Goal: Transaction & Acquisition: Purchase product/service

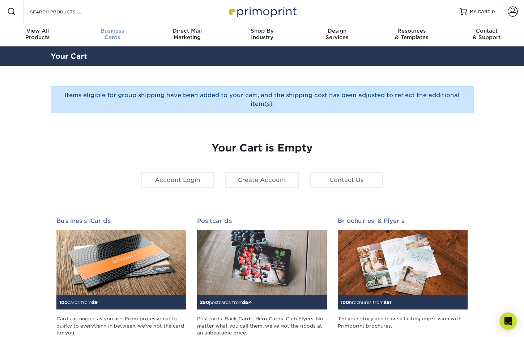
click at [114, 30] on span "Business" at bounding box center [112, 31] width 75 height 7
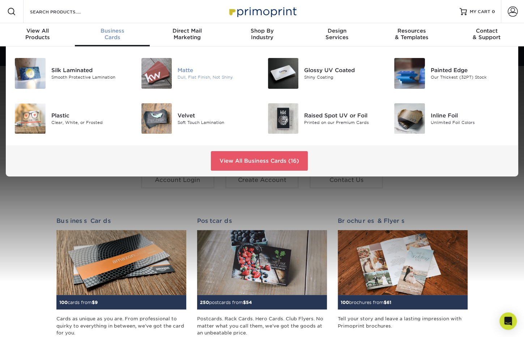
click at [155, 76] on img at bounding box center [156, 73] width 31 height 31
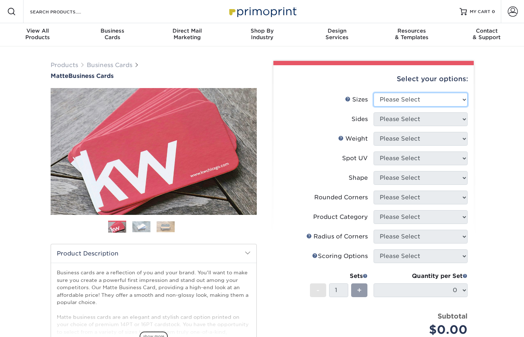
click at [426, 102] on select "Please Select 1.5" x 3.5" - Mini 1.75" x 3.5" - Mini 2" x 2" - Square 2" x 3" -…" at bounding box center [421, 100] width 94 height 14
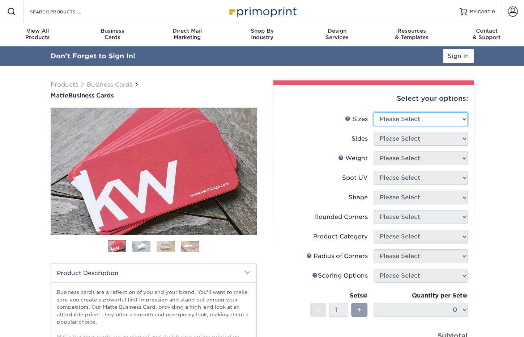
select select "2.00x3.50"
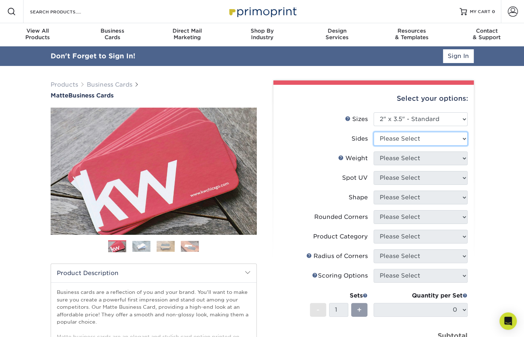
click at [427, 139] on select "Please Select Print Both Sides Print Front Only" at bounding box center [421, 139] width 94 height 14
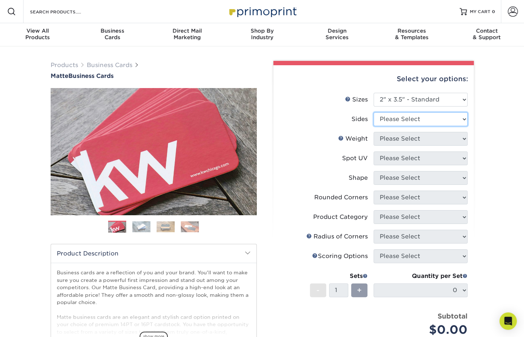
select select "13abbda7-1d64-4f25-8bb2-c179b224825d"
click at [422, 139] on select "Please Select 16PT 14PT" at bounding box center [421, 139] width 94 height 14
select select "16PT"
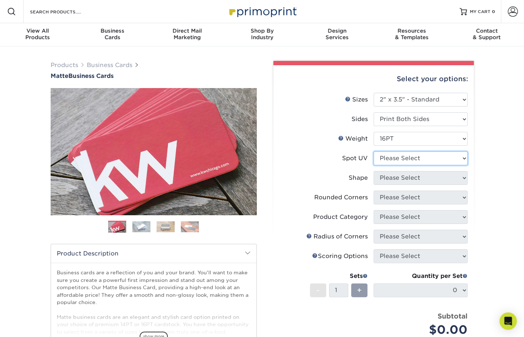
click at [413, 159] on select "Please Select No Spot UV Front and Back (Both Sides) Front Only Back Only" at bounding box center [421, 158] width 94 height 14
select select "3"
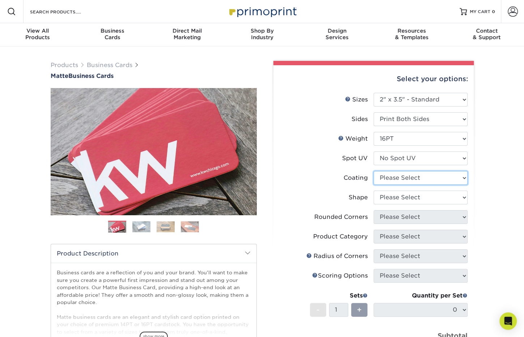
click at [409, 177] on select at bounding box center [421, 178] width 94 height 14
select select "121bb7b5-3b4d-429f-bd8d-bbf80e953313"
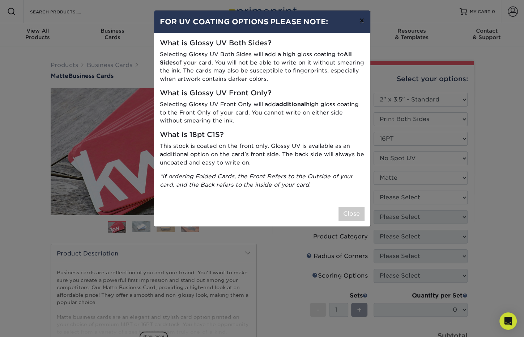
click at [363, 20] on button "×" at bounding box center [362, 20] width 17 height 20
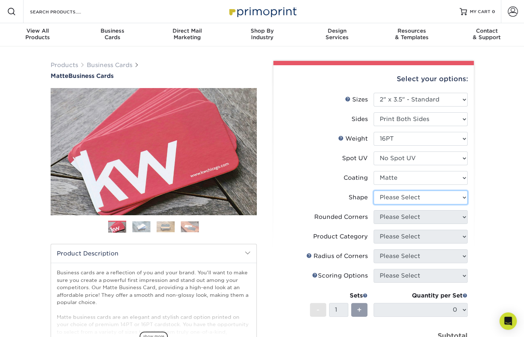
click at [414, 200] on select "Please Select Standard Oval" at bounding box center [421, 197] width 94 height 14
select select "standard"
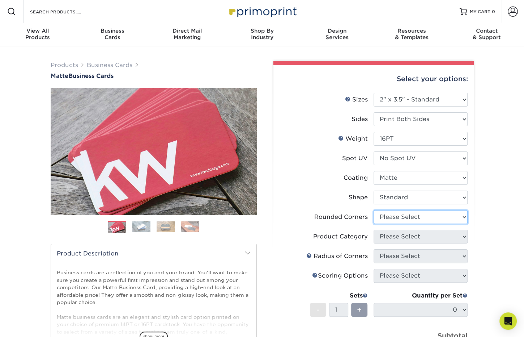
click at [414, 217] on select "Please Select Yes - Round 2 Corners Yes - Round 4 Corners No" at bounding box center [421, 217] width 94 height 14
select select "0"
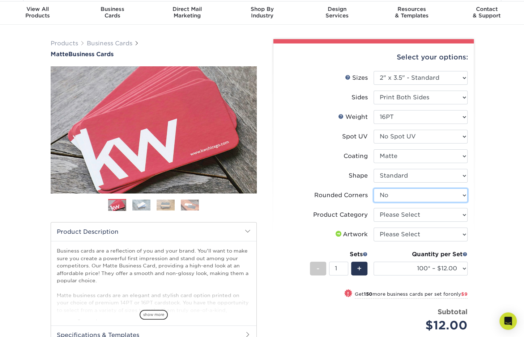
scroll to position [25, 0]
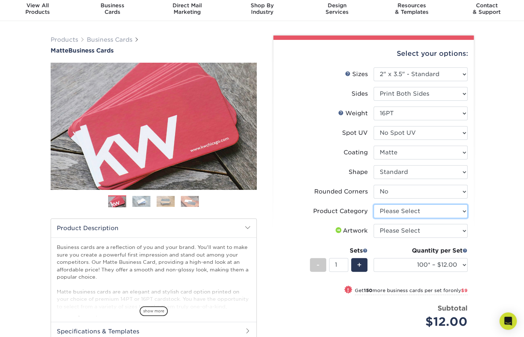
click at [409, 217] on select "Please Select Business Cards" at bounding box center [421, 211] width 94 height 14
select select "3b5148f1-0588-4f88-a218-97bcfdce65c1"
click at [414, 228] on select "Please Select I will upload files I need a design - $100" at bounding box center [421, 231] width 94 height 14
select select "upload"
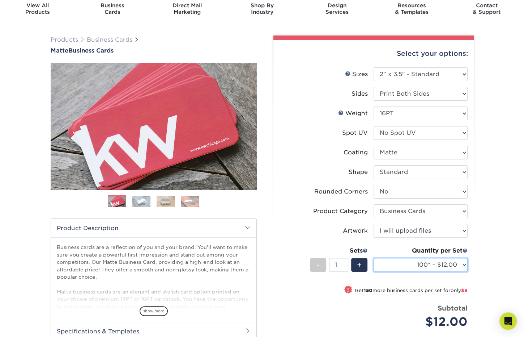
click at [447, 267] on select "100* – $12.00 250* – $21.00 500 – $42.00 1000 – $53.00 2500 – $95.00 5000 – $18…" at bounding box center [421, 265] width 94 height 14
select select "250* – $21.00"
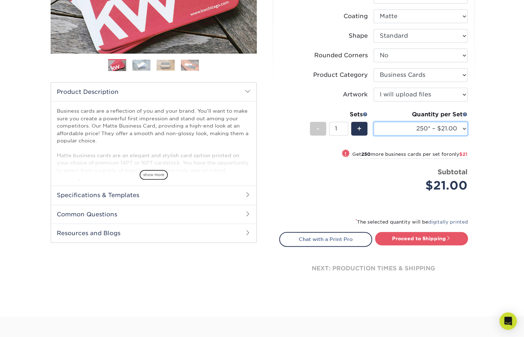
scroll to position [160, 0]
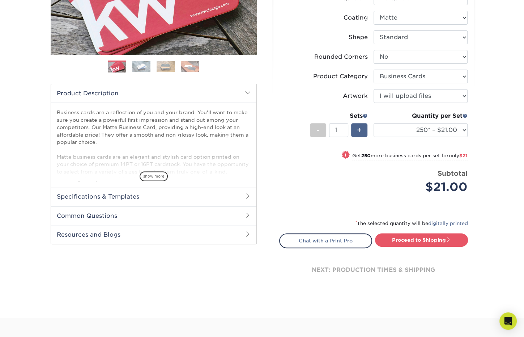
click at [360, 126] on span "+" at bounding box center [359, 129] width 5 height 11
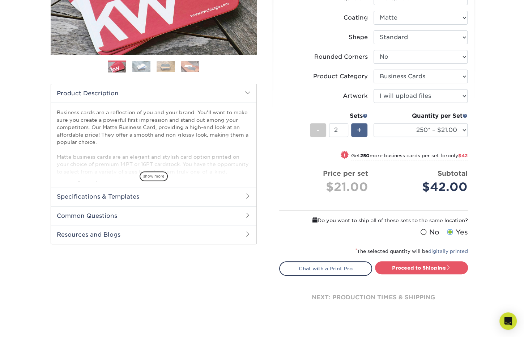
click at [360, 126] on span "+" at bounding box center [359, 129] width 5 height 11
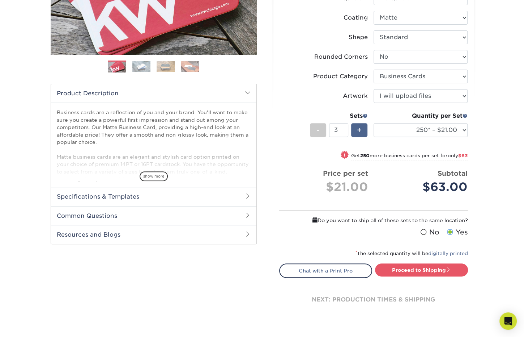
click at [360, 126] on span "+" at bounding box center [359, 129] width 5 height 11
type input "4"
click at [415, 267] on link "Proceed to Shipping" at bounding box center [421, 269] width 93 height 13
type input "Set 1"
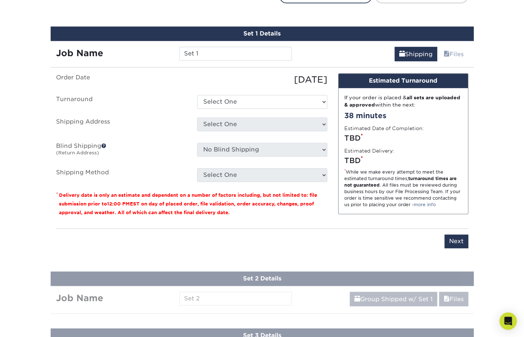
scroll to position [442, 0]
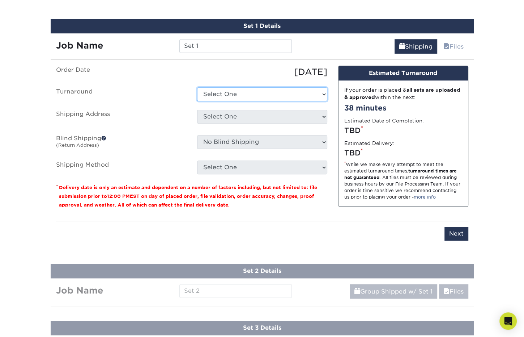
click at [244, 92] on select "Select One 2-4 Business Days 2 Day Next Business Day" at bounding box center [262, 94] width 130 height 14
select select "23721297-b68b-4846-ba83-3171e6bd9d78"
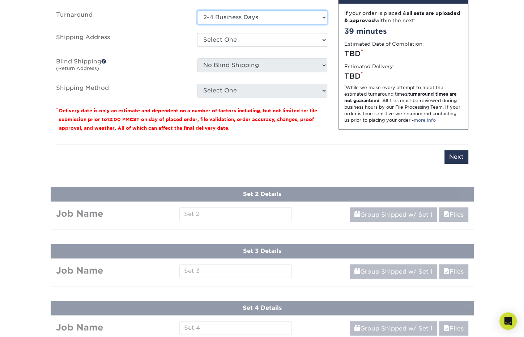
scroll to position [523, 0]
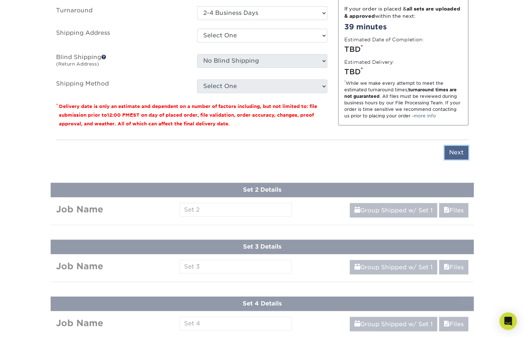
click at [463, 147] on input "Next" at bounding box center [457, 152] width 24 height 14
type input "Next"
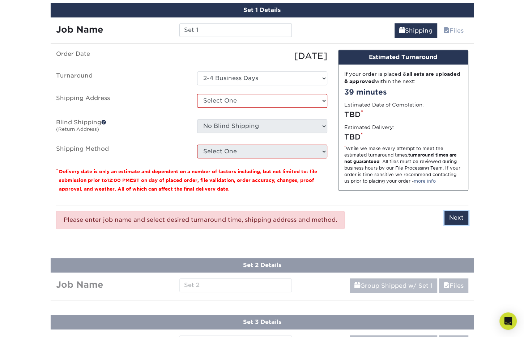
scroll to position [457, 0]
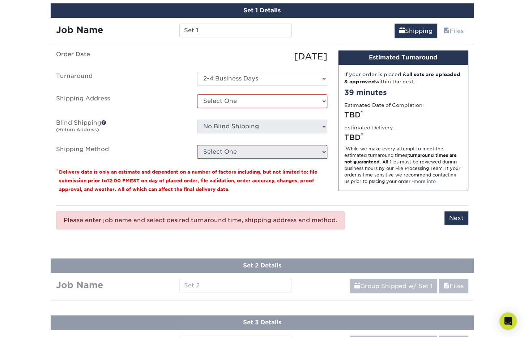
click at [231, 162] on fieldset "Order Date 09/12/2025 Turnaround Select One 2-4 Business Days 2 Day Next Busine…" at bounding box center [191, 108] width 271 height 117
click at [227, 100] on select "Select One + Add New Address - Login" at bounding box center [262, 101] width 130 height 14
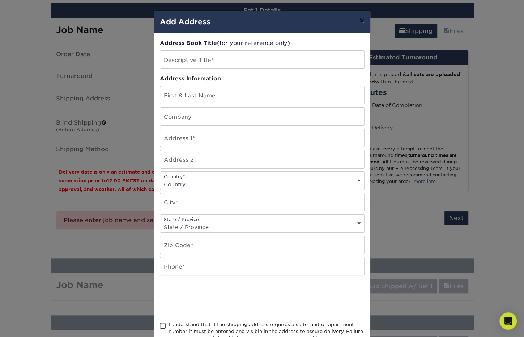
click at [362, 24] on button "×" at bounding box center [362, 20] width 17 height 20
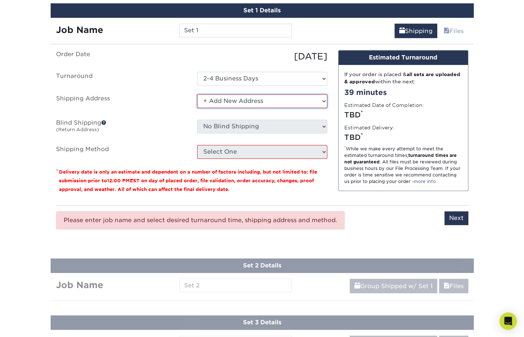
click at [242, 104] on select "Select One + Add New Address - Login" at bounding box center [262, 101] width 130 height 14
select select "-1"
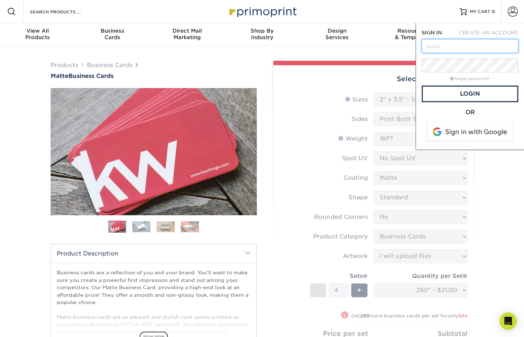
click at [460, 40] on input "text" at bounding box center [470, 46] width 97 height 14
type input "hcade@waysideschools.org"
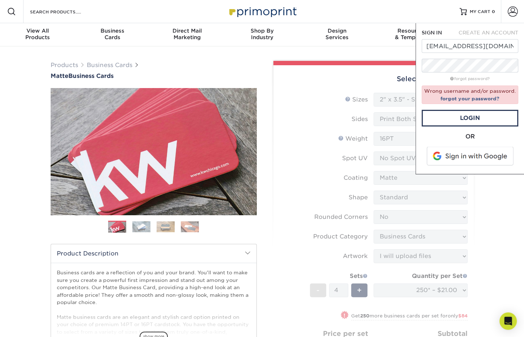
click at [492, 161] on span at bounding box center [471, 156] width 92 height 19
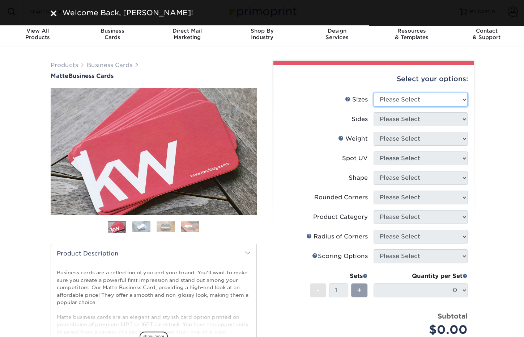
click at [421, 97] on select "Please Select 1.5" x 3.5" - Mini 1.75" x 3.5" - Mini 2" x 2" - Square 2" x 3" -…" at bounding box center [421, 100] width 94 height 14
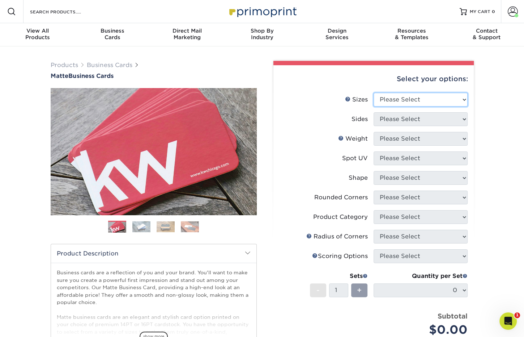
select select "2.00x3.50"
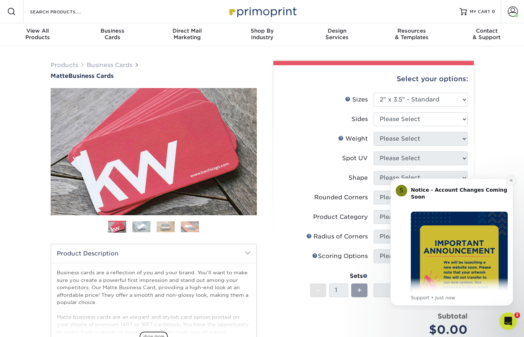
click at [512, 182] on icon "Dismiss notification" at bounding box center [511, 180] width 4 height 4
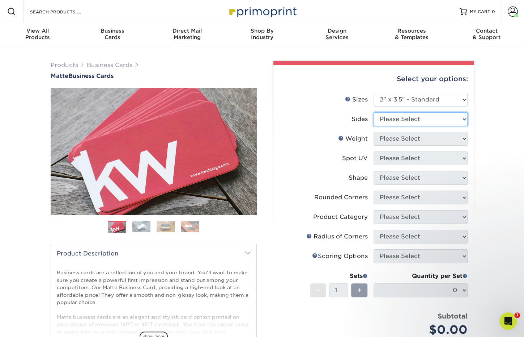
click at [413, 118] on select "Please Select Print Both Sides Print Front Only" at bounding box center [421, 119] width 94 height 14
select select "13abbda7-1d64-4f25-8bb2-c179b224825d"
click at [405, 134] on select "Please Select 16PT 14PT" at bounding box center [421, 139] width 94 height 14
select select "16PT"
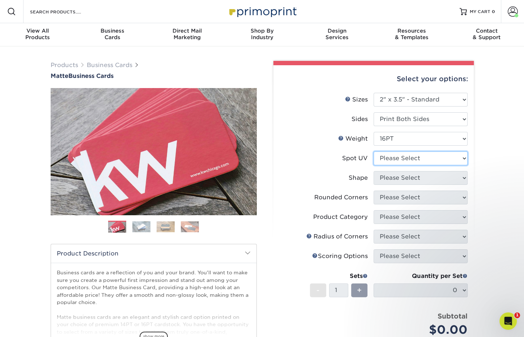
click at [403, 159] on select "Please Select No Spot UV Front and Back (Both Sides) Front Only Back Only" at bounding box center [421, 158] width 94 height 14
select select "3"
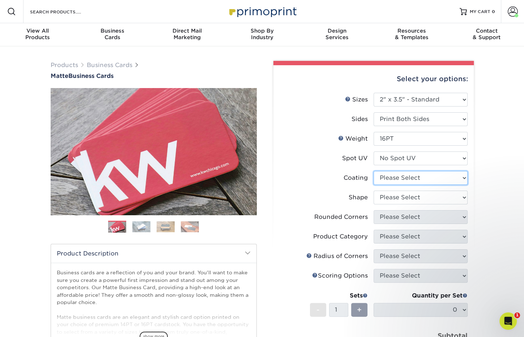
click at [394, 176] on select at bounding box center [421, 178] width 94 height 14
select select "121bb7b5-3b4d-429f-bd8d-bbf80e953313"
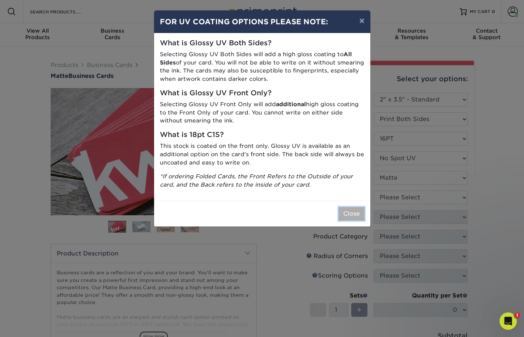
click at [350, 208] on button "Close" at bounding box center [352, 214] width 26 height 14
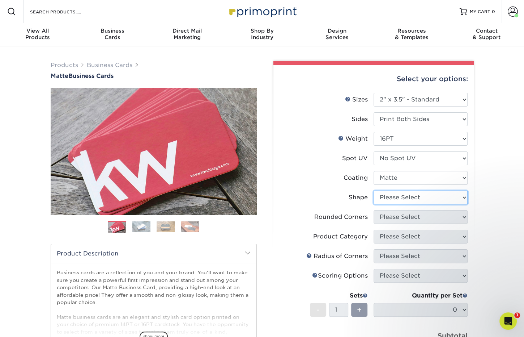
click at [411, 201] on select "Please Select Standard Oval" at bounding box center [421, 197] width 94 height 14
select select "standard"
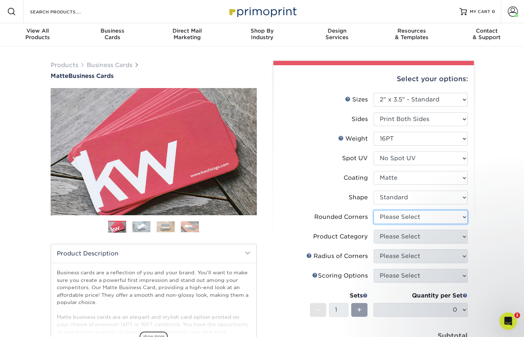
click at [400, 216] on select "Please Select Yes - Round 2 Corners Yes - Round 4 Corners No" at bounding box center [421, 217] width 94 height 14
select select "0"
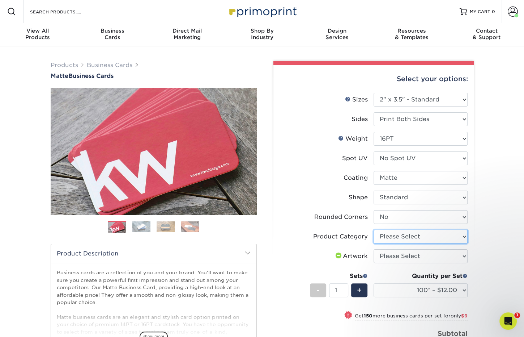
click at [418, 236] on select "Please Select Business Cards" at bounding box center [421, 236] width 94 height 14
select select "3b5148f1-0588-4f88-a218-97bcfdce65c1"
click at [414, 254] on select "Please Select I will upload files I need a design - $100" at bounding box center [421, 256] width 94 height 14
select select "upload"
click at [360, 286] on span "+" at bounding box center [359, 289] width 5 height 11
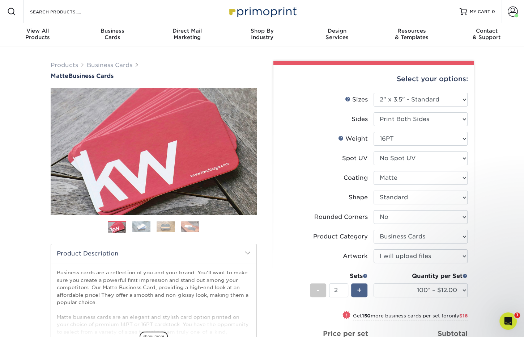
click at [360, 286] on span "+" at bounding box center [359, 289] width 5 height 11
type input "4"
click at [434, 290] on select "100* – $12.00 250* – $21.00 500 – $42.00 1000 – $53.00 2500 – $95.00 5000 – $18…" at bounding box center [421, 290] width 94 height 14
select select "250* – $21.00"
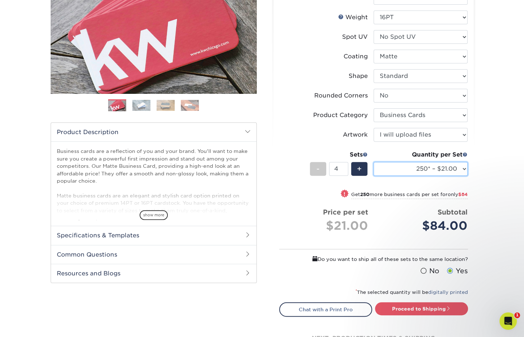
scroll to position [131, 0]
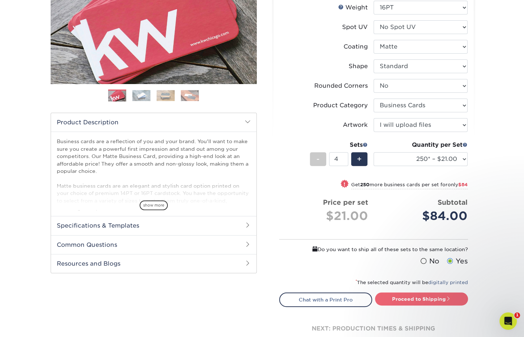
click at [428, 293] on link "Proceed to Shipping" at bounding box center [421, 298] width 93 height 13
type input "Set 1"
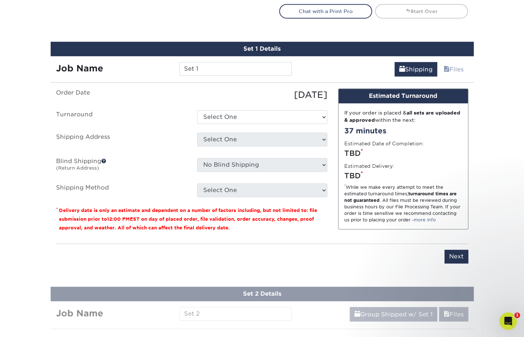
scroll to position [442, 0]
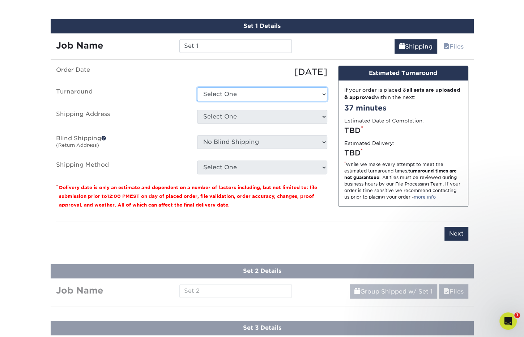
click at [222, 95] on select "Select One 2-4 Business Days 2 Day Next Business Day" at bounding box center [262, 94] width 130 height 14
select select "23721297-b68b-4846-ba83-3171e6bd9d78"
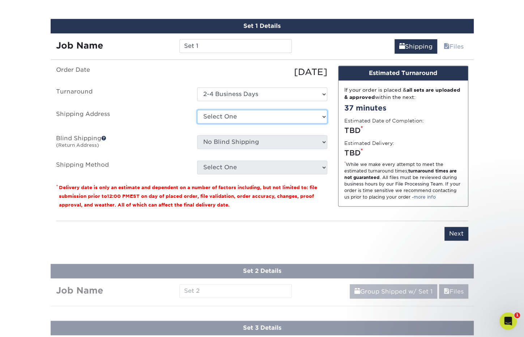
click at [232, 112] on select "Select One [PERSON_NAME][GEOGRAPHIC_DATA] Cards [GEOGRAPHIC_DATA] [PERSON_NAME]…" at bounding box center [262, 117] width 130 height 14
select select "137459"
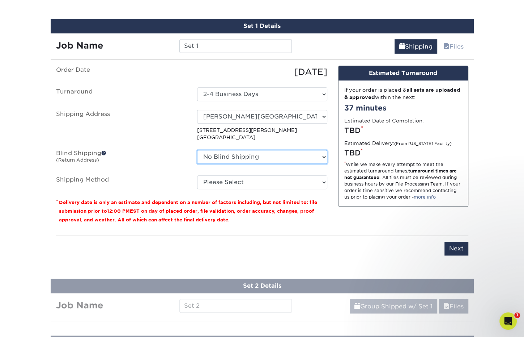
click at [272, 156] on select "No Blind Shipping [PERSON_NAME][GEOGRAPHIC_DATA] Cards [GEOGRAPHIC_DATA] [PERSO…" at bounding box center [262, 157] width 130 height 14
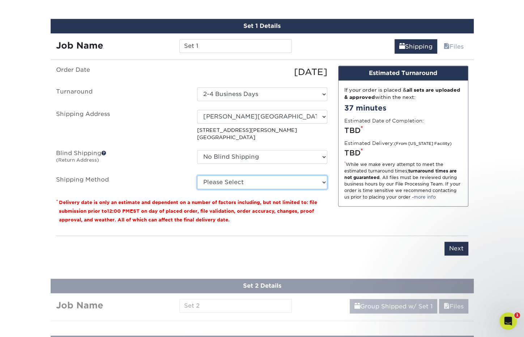
click at [272, 179] on select "Please Select Ground Shipping (+$14.96) 3 Day Shipping Service (+$15.33) 2 Day …" at bounding box center [262, 182] width 130 height 14
select select "03"
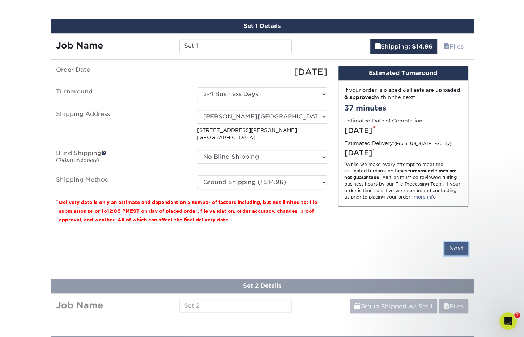
click at [457, 249] on input "Next" at bounding box center [457, 248] width 24 height 14
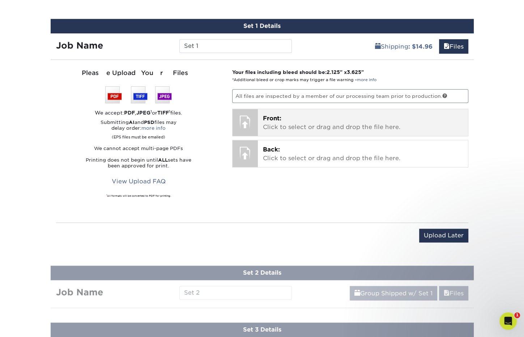
click at [286, 126] on p "Front: Click to select or drag and drop the file here." at bounding box center [363, 122] width 200 height 17
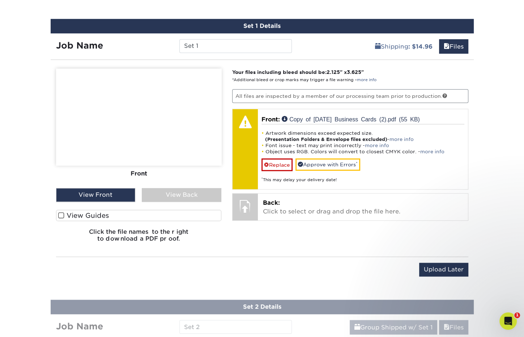
click at [74, 210] on label "View Guides" at bounding box center [139, 215] width 166 height 11
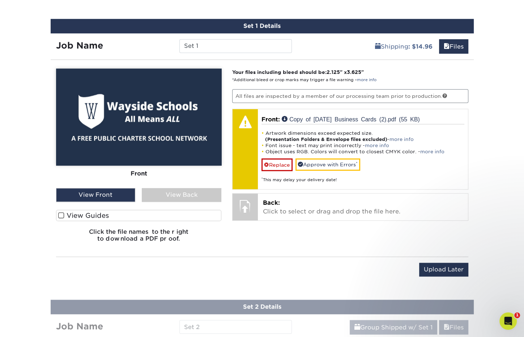
click at [0, 0] on input "View Guides" at bounding box center [0, 0] width 0 height 0
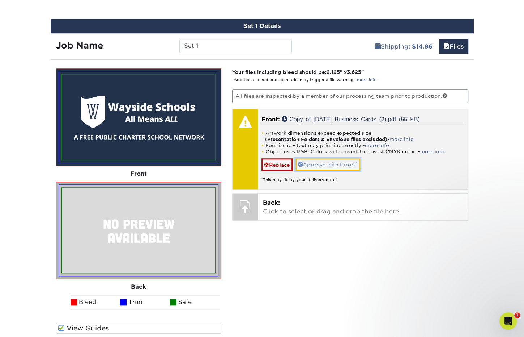
click at [322, 164] on link "Approve with Errors *" at bounding box center [328, 164] width 65 height 12
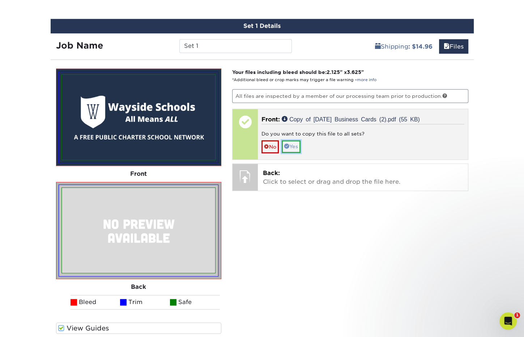
click at [297, 144] on link "Yes" at bounding box center [291, 146] width 19 height 12
